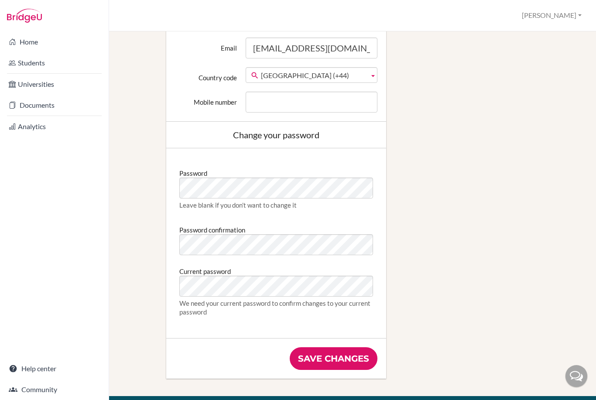
click at [302, 361] on input "Save changes" at bounding box center [334, 358] width 88 height 23
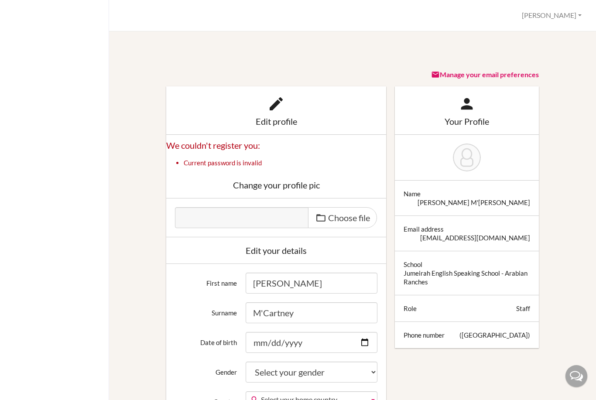
click at [570, 17] on button "[PERSON_NAME]" at bounding box center [552, 15] width 68 height 16
click at [550, 56] on button "Log out" at bounding box center [550, 57] width 69 height 14
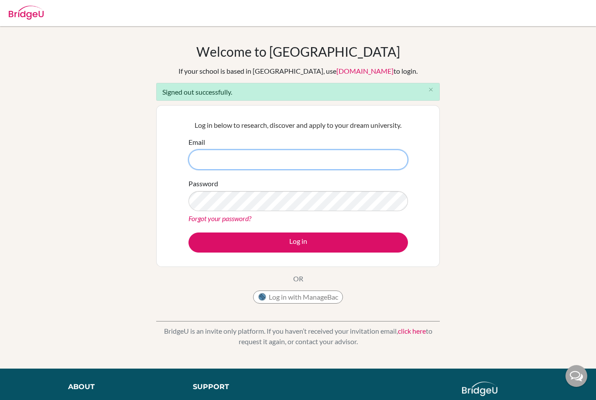
click at [287, 160] on input "Email" at bounding box center [297, 160] width 219 height 20
type input "[EMAIL_ADDRESS][DOMAIN_NAME]"
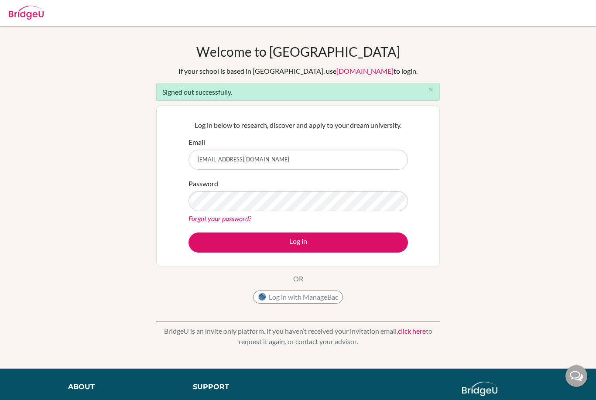
click at [212, 237] on button "Log in" at bounding box center [297, 242] width 219 height 20
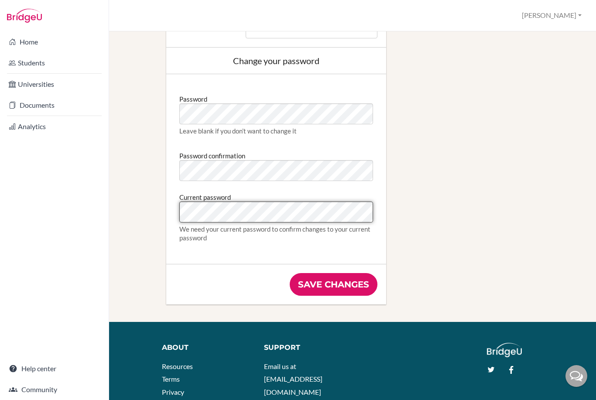
scroll to position [455, 3]
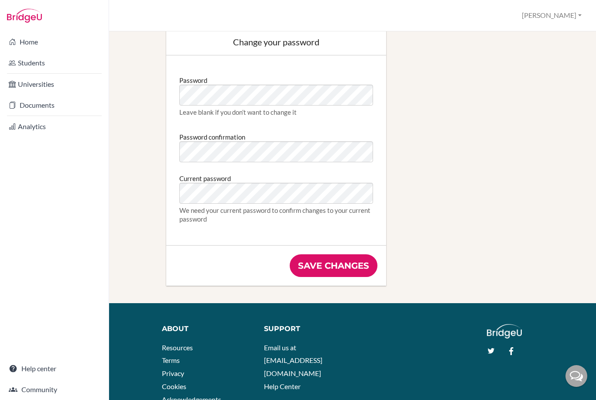
click at [339, 267] on input "Save changes" at bounding box center [334, 265] width 88 height 23
